Goal: Information Seeking & Learning: Compare options

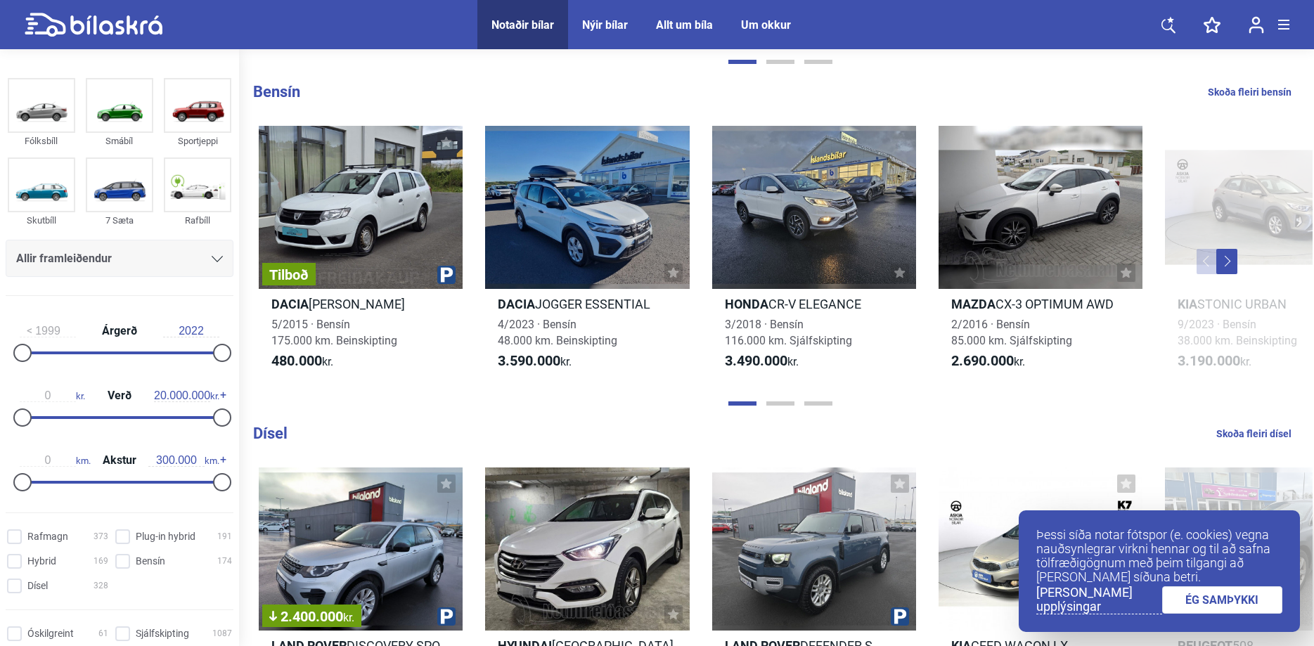
scroll to position [1470, 0]
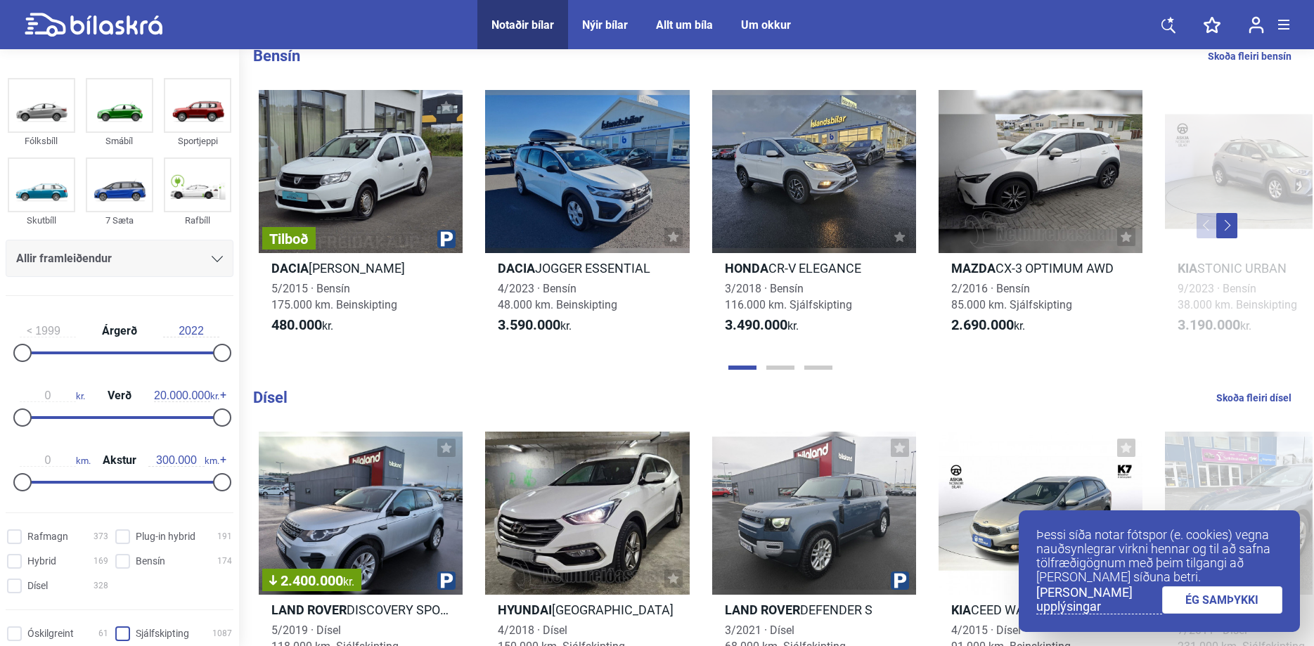
click at [120, 635] on input "Sjálfskipting 1087" at bounding box center [175, 634] width 117 height 15
checkbox input "true"
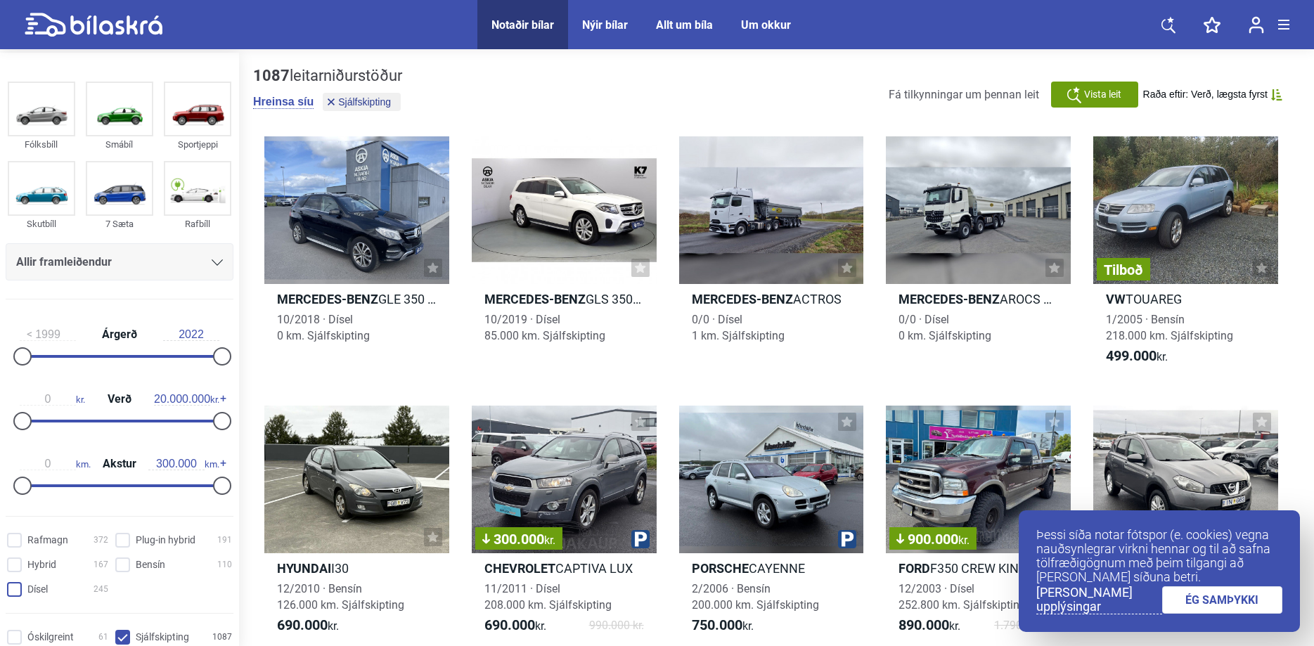
click at [16, 590] on input "Dísel 245" at bounding box center [59, 590] width 101 height 15
checkbox input "true"
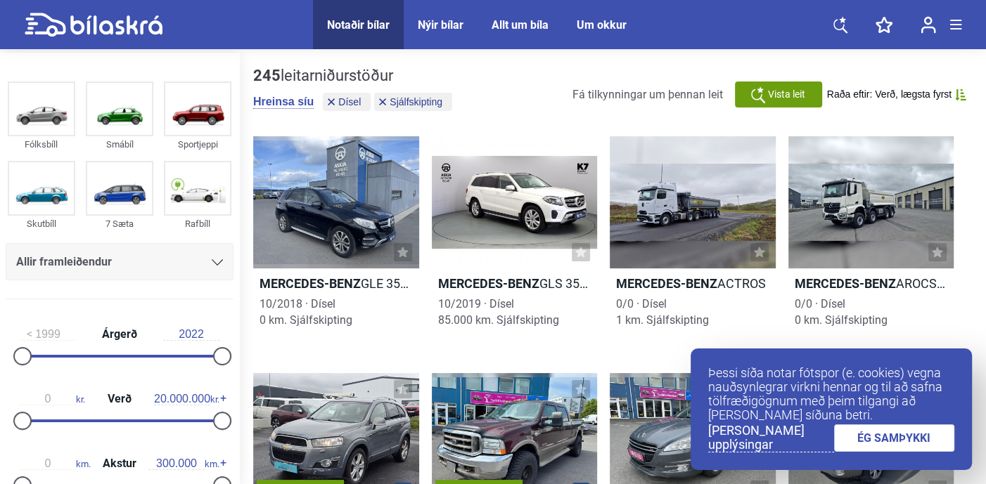
click at [832, 110] on div "245 leitarniðurstöður [PERSON_NAME] [PERSON_NAME] Sjálfskipting Fá tilkynningar…" at bounding box center [612, 95] width 719 height 56
click at [906, 446] on link "ÉG SAMÞYKKI" at bounding box center [894, 438] width 121 height 27
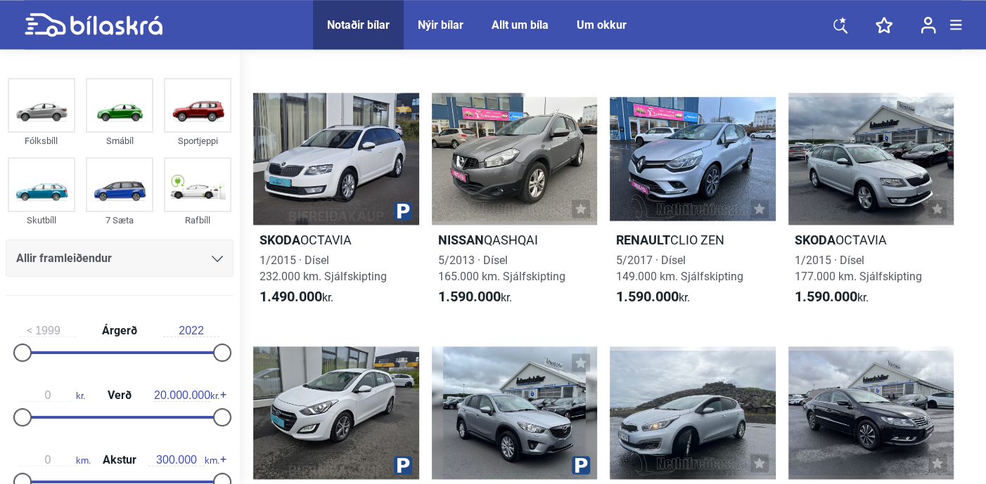
scroll to position [1706, 0]
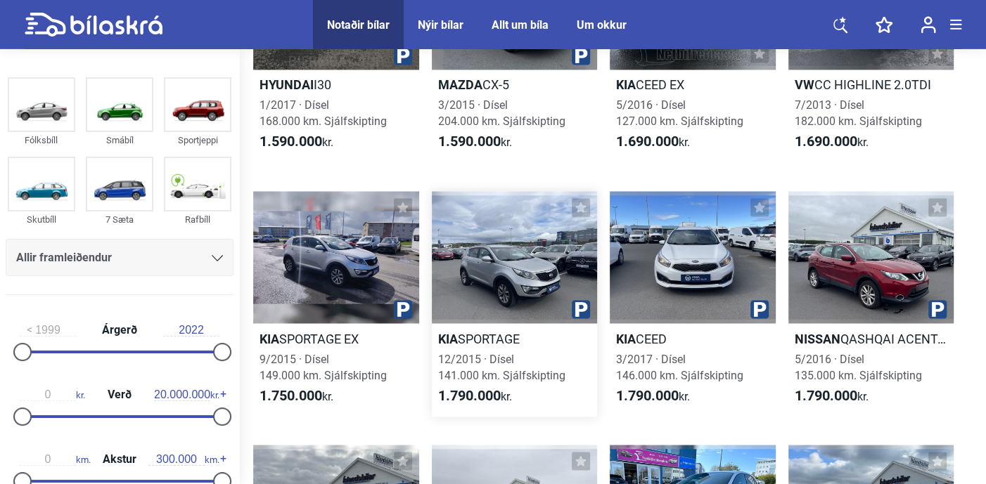
click at [542, 273] on div at bounding box center [515, 258] width 166 height 132
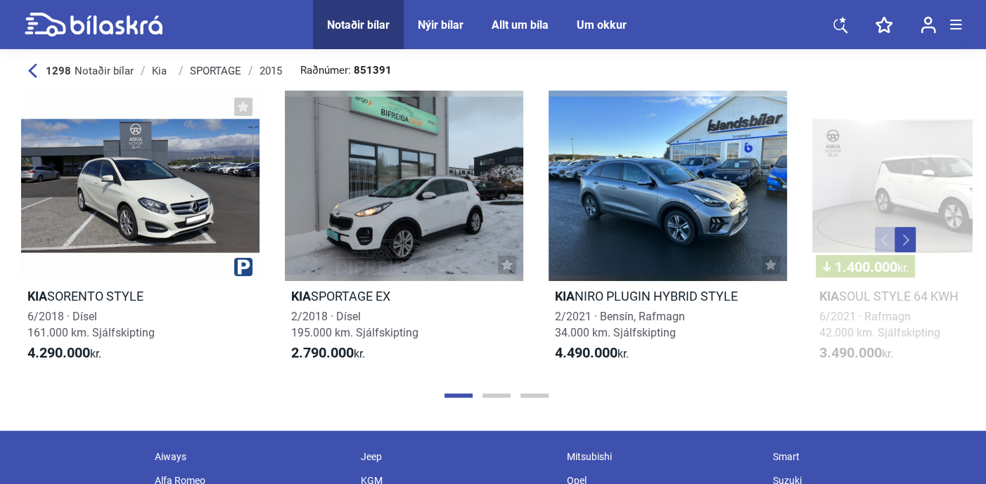
scroll to position [73, 0]
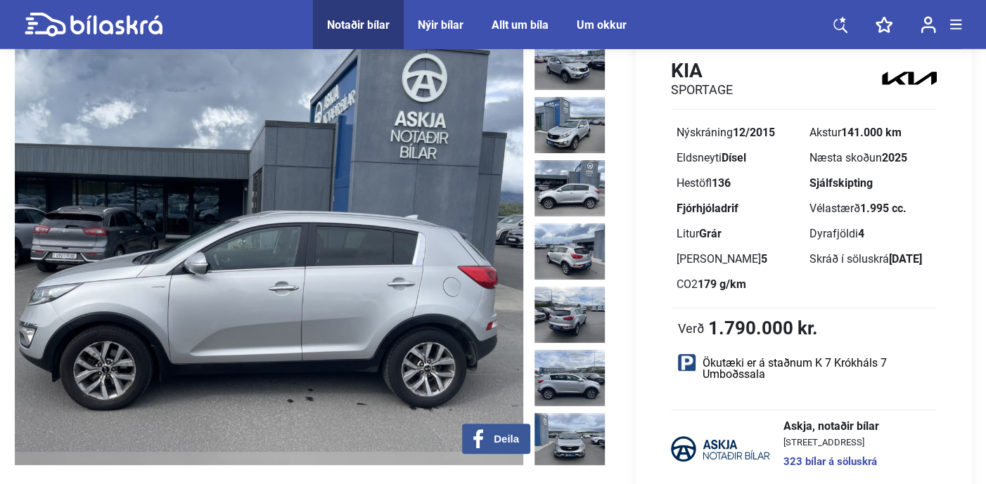
click at [501, 254] on img at bounding box center [269, 250] width 509 height 432
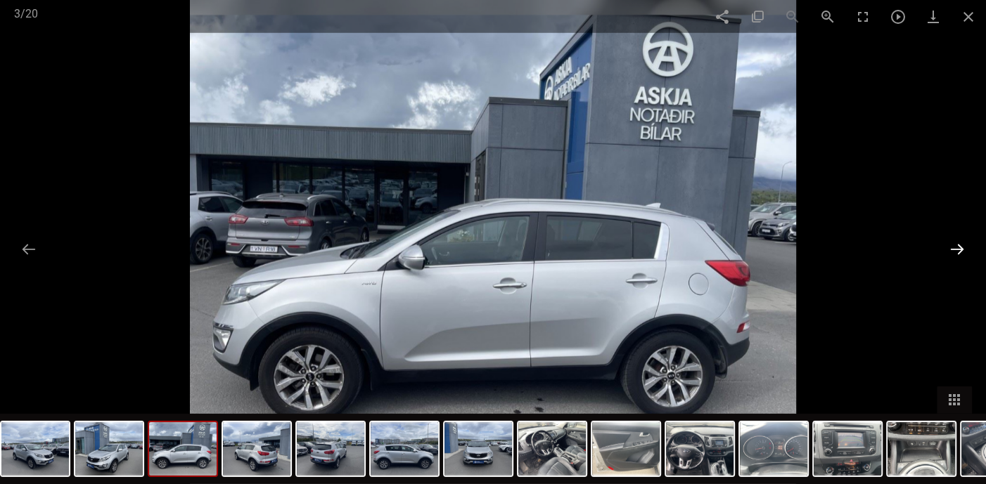
click at [958, 248] on button at bounding box center [957, 249] width 30 height 27
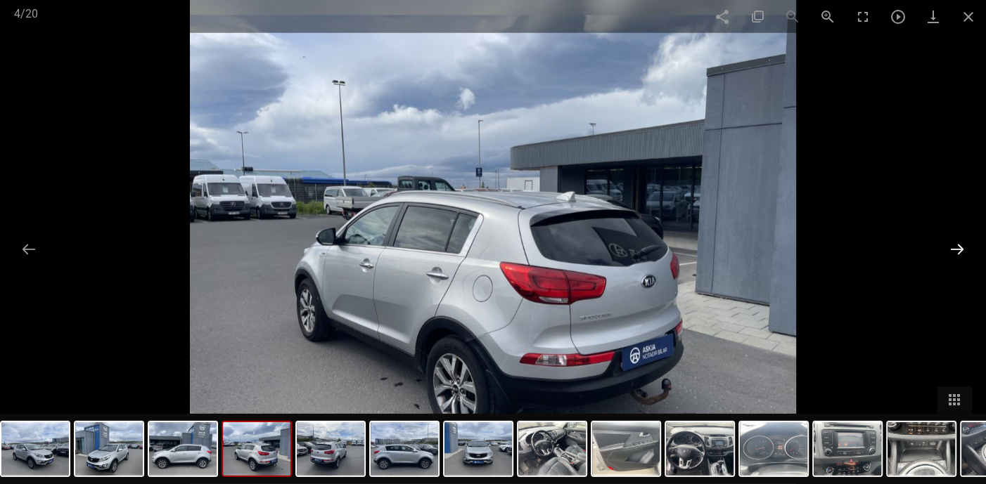
click at [958, 248] on button at bounding box center [957, 249] width 30 height 27
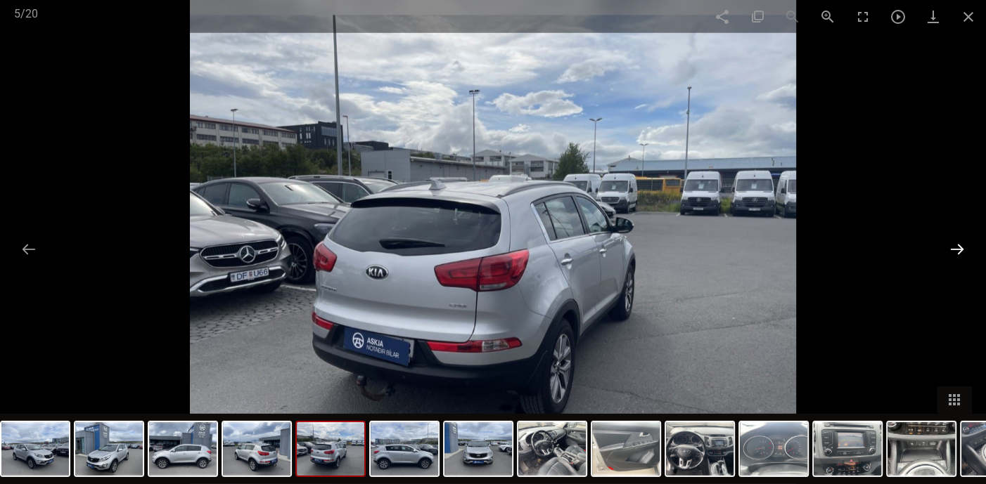
click at [957, 243] on button at bounding box center [957, 249] width 30 height 27
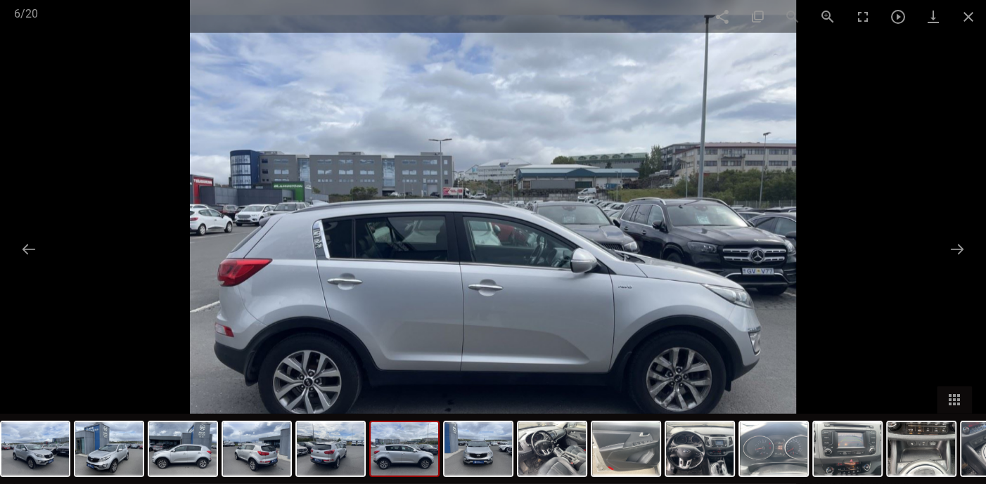
scroll to position [1706, 0]
checkbox input "false"
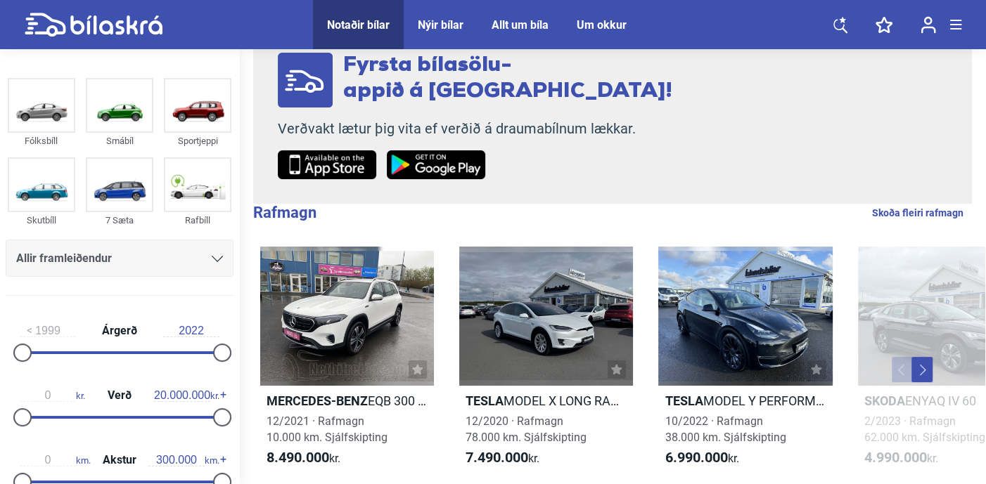
scroll to position [266, 0]
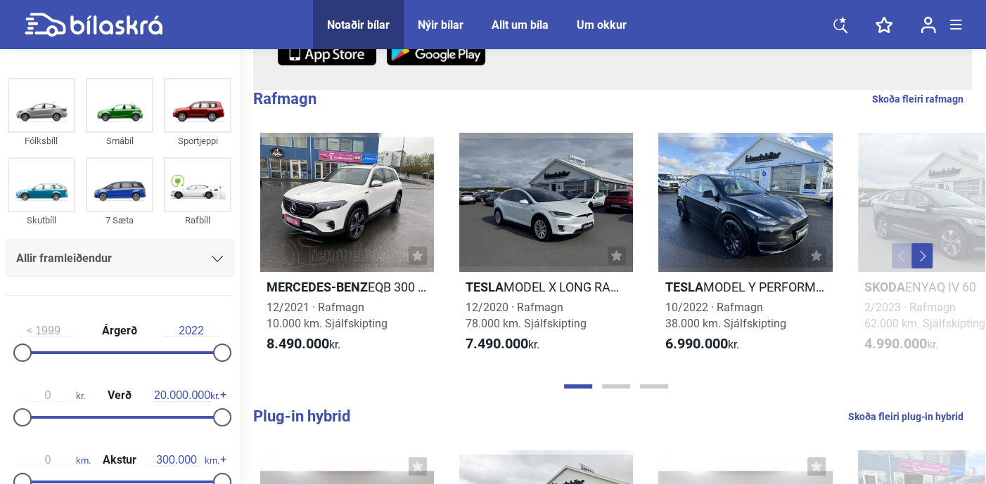
click at [219, 259] on icon at bounding box center [217, 259] width 11 height 6
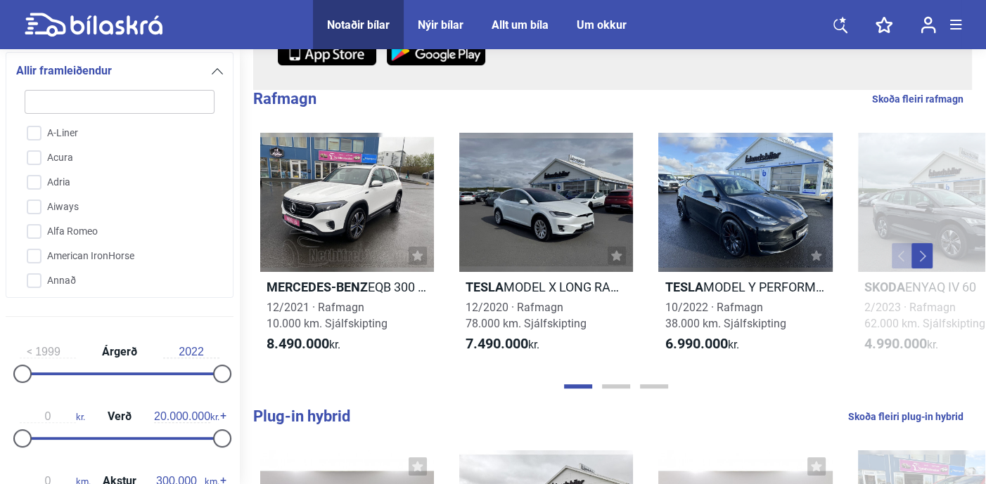
scroll to position [618, 0]
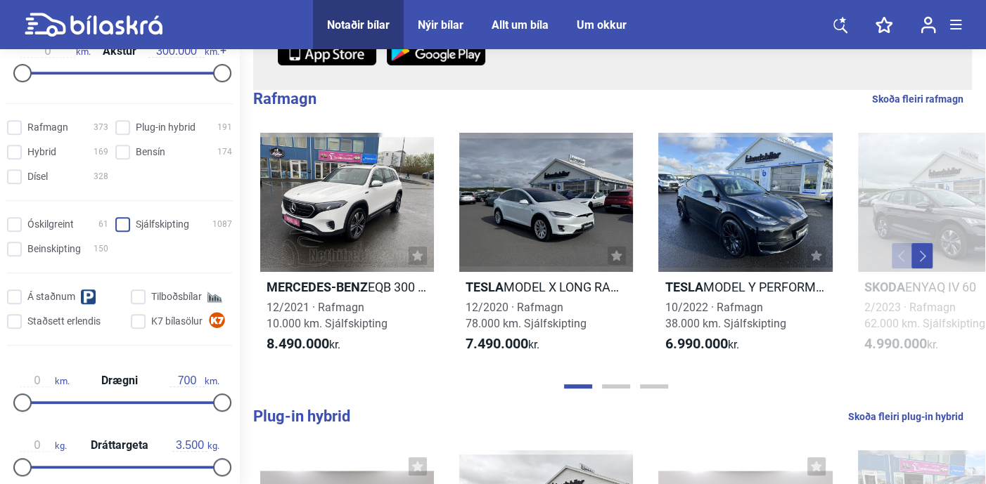
click at [126, 223] on input "Sjálfskipting 1087" at bounding box center [175, 225] width 117 height 15
checkbox input "true"
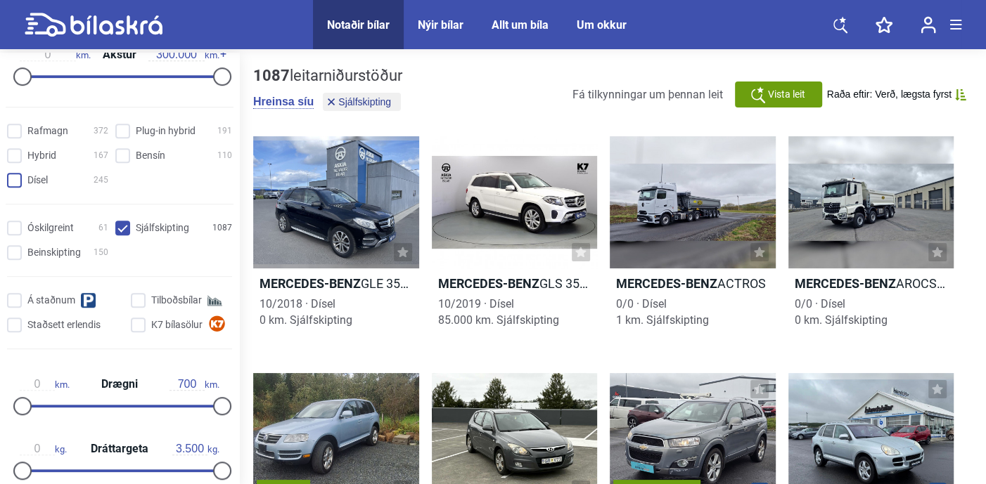
click at [13, 188] on input "Dísel 245" at bounding box center [59, 181] width 101 height 15
checkbox input "true"
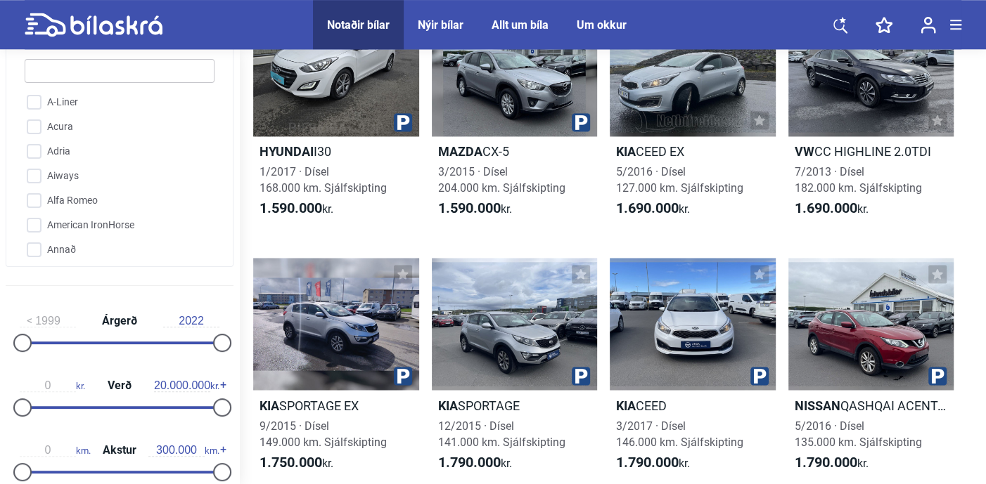
scroll to position [2050, 0]
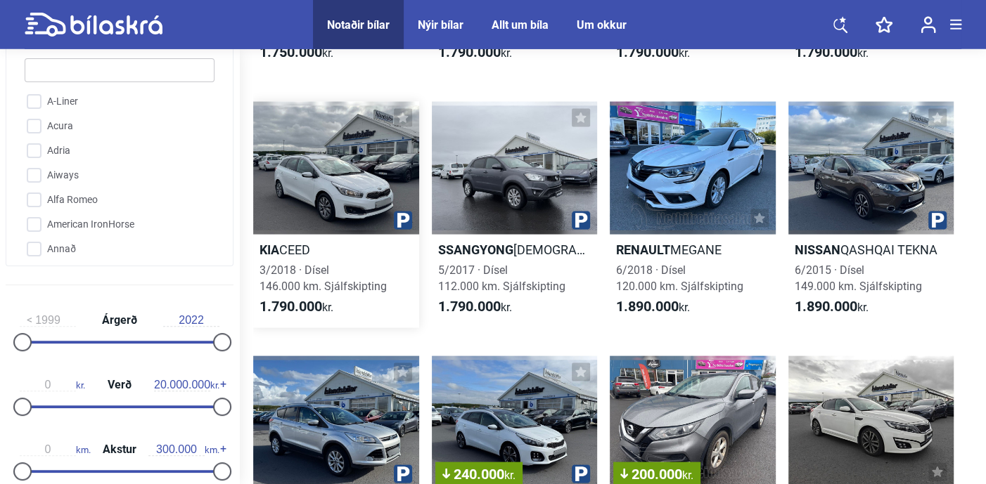
click at [360, 179] on div at bounding box center [336, 168] width 166 height 132
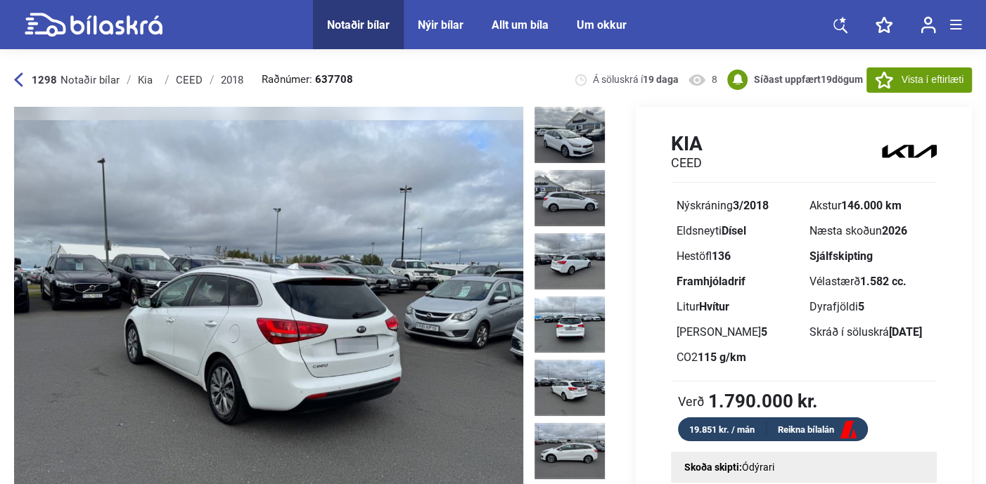
click at [811, 431] on link "Reikna bílalán" at bounding box center [816, 431] width 101 height 18
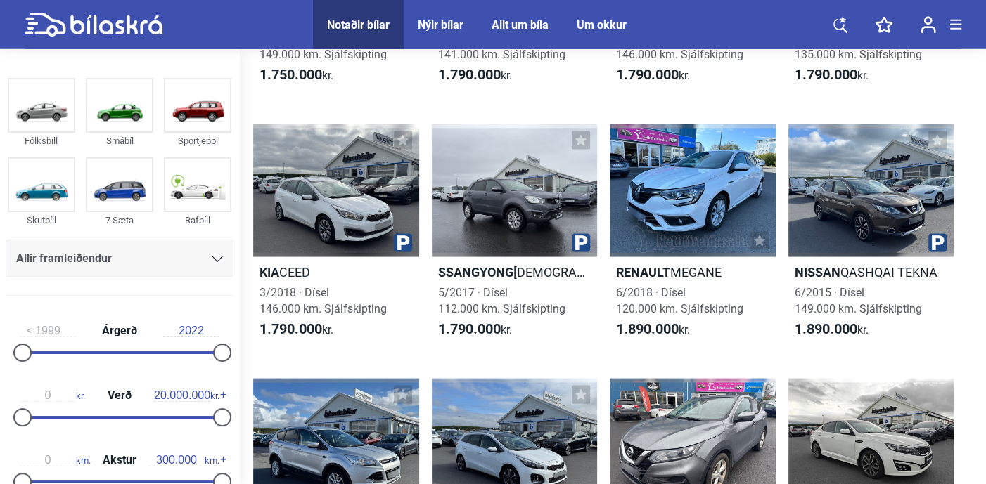
scroll to position [2438, 0]
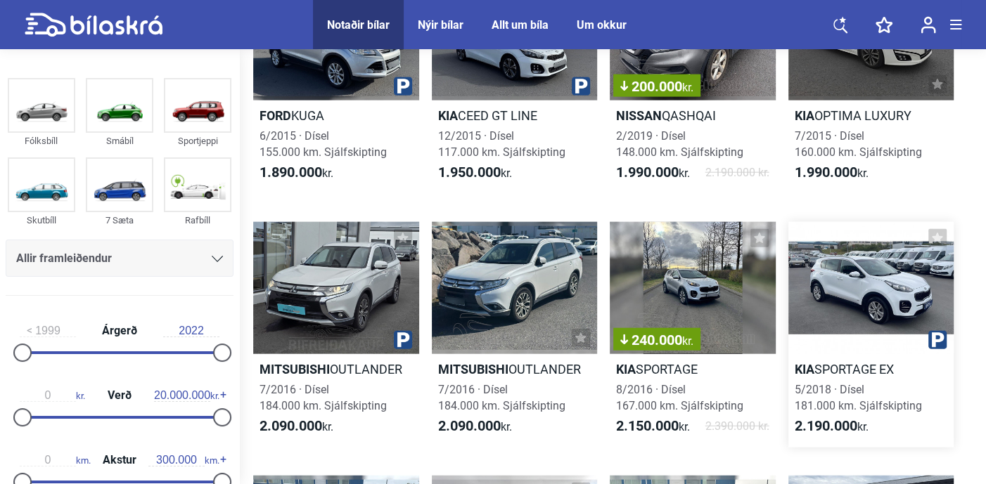
click at [892, 286] on div at bounding box center [871, 288] width 166 height 132
